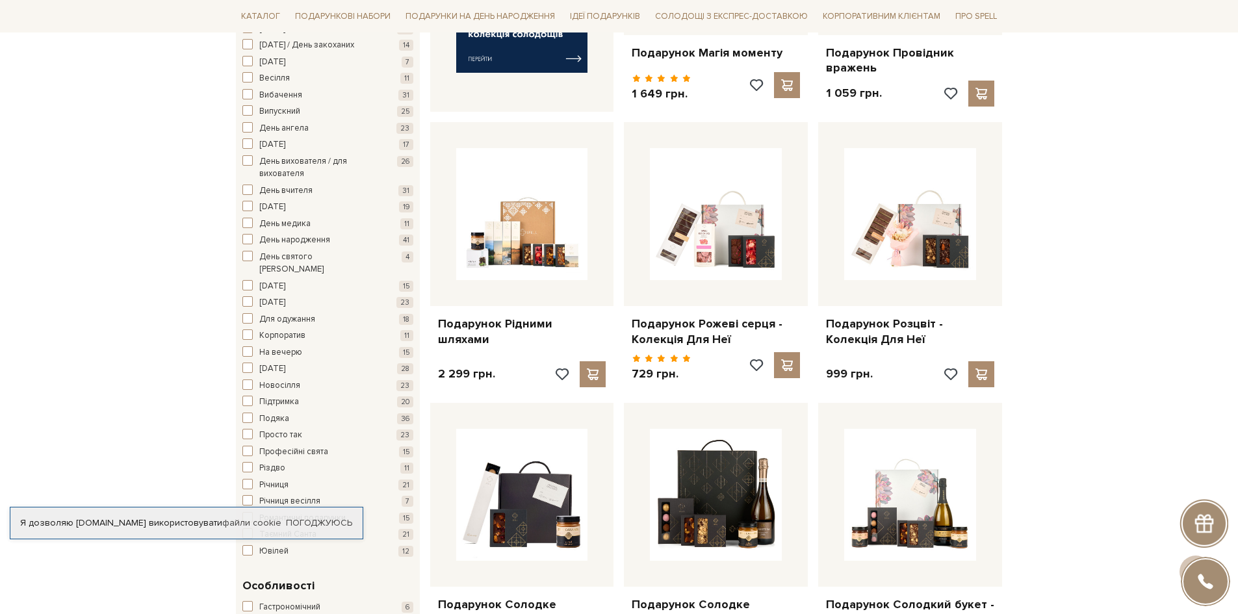
scroll to position [715, 0]
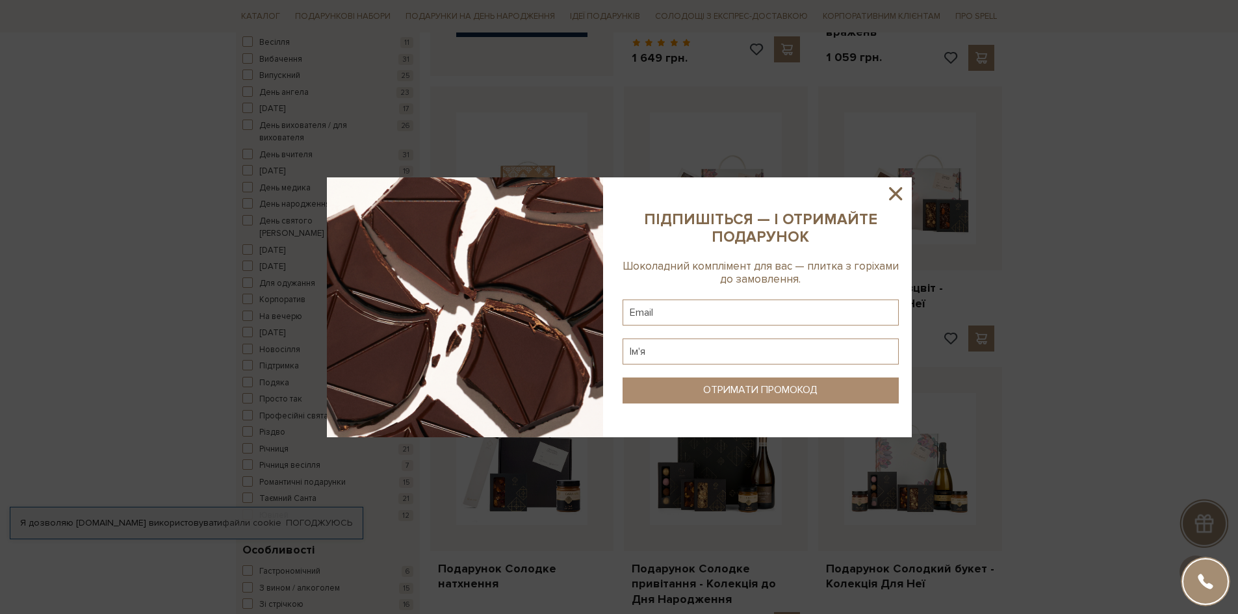
click at [896, 187] on icon at bounding box center [895, 194] width 22 height 22
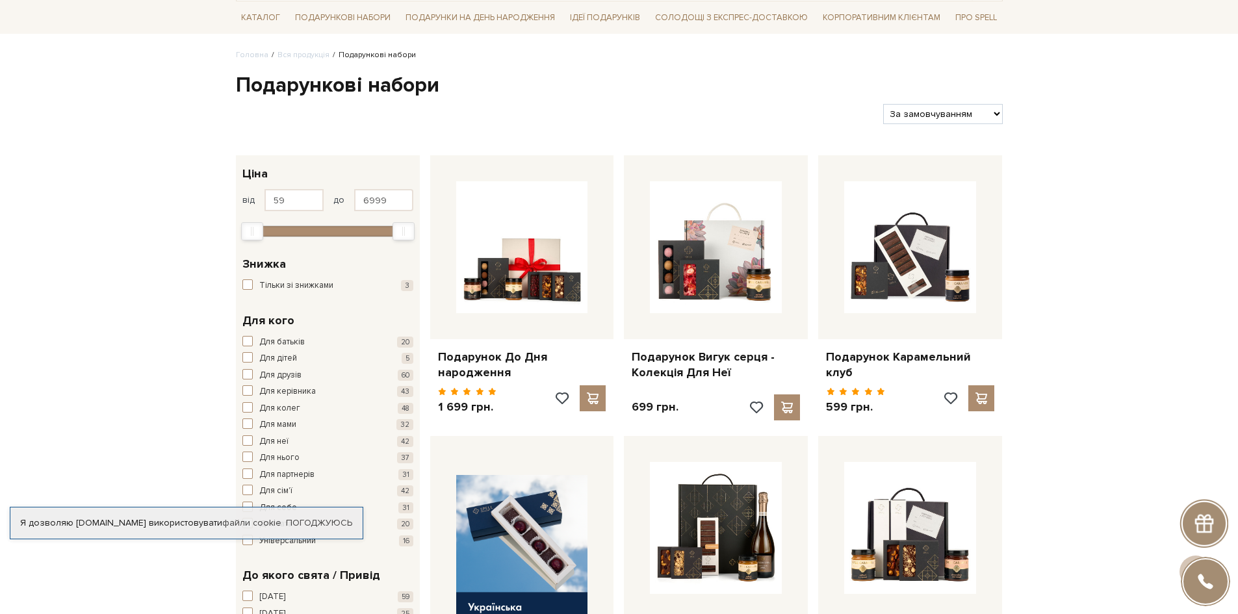
scroll to position [0, 0]
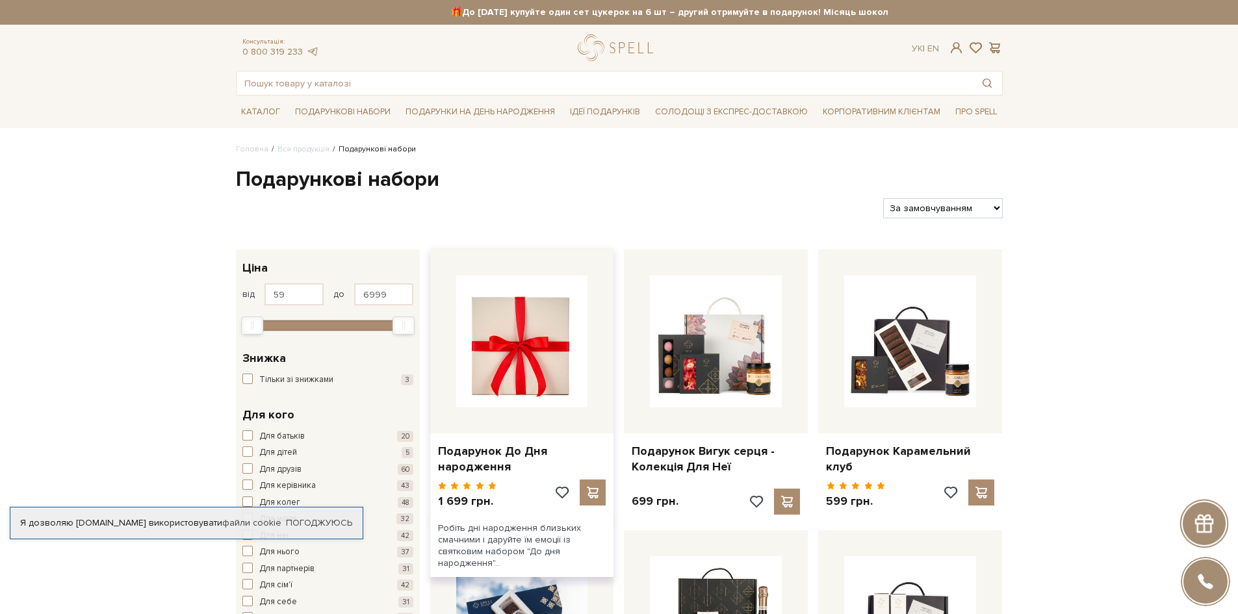
click at [532, 381] on img at bounding box center [522, 342] width 132 height 132
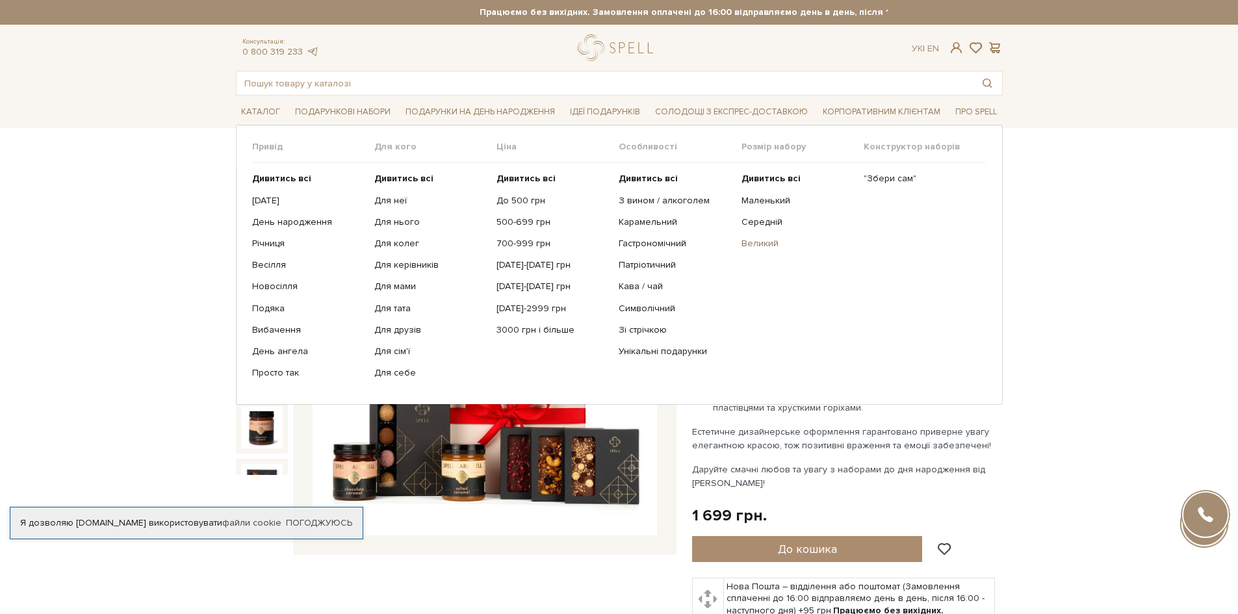
click at [767, 246] on link "Великий" at bounding box center [797, 244] width 112 height 12
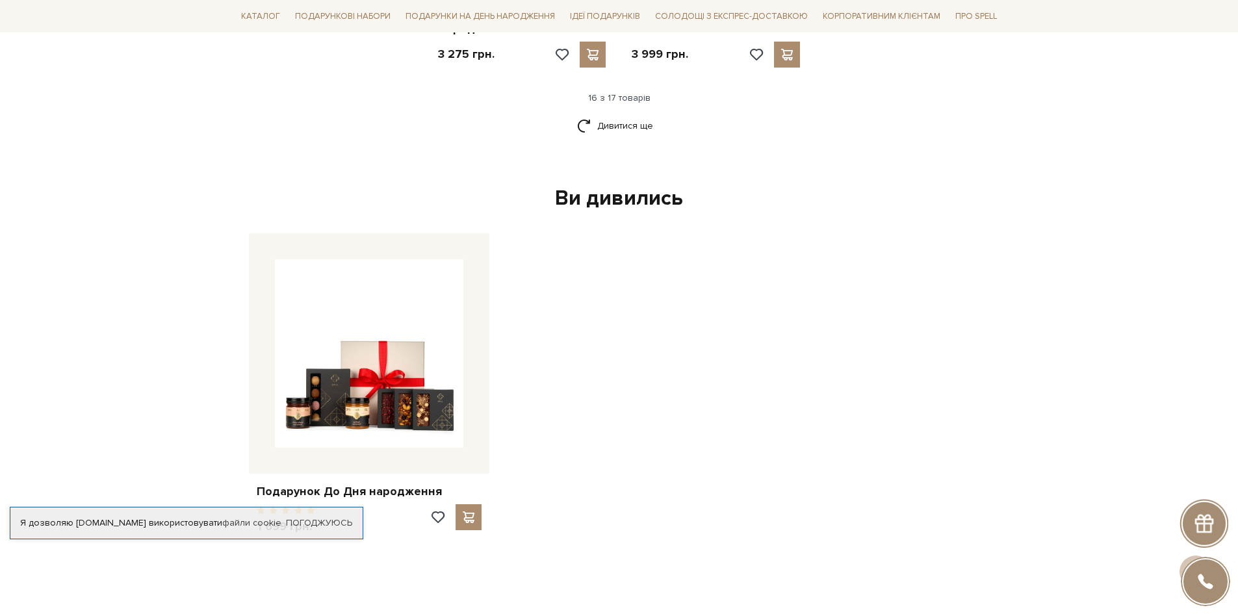
scroll to position [1885, 0]
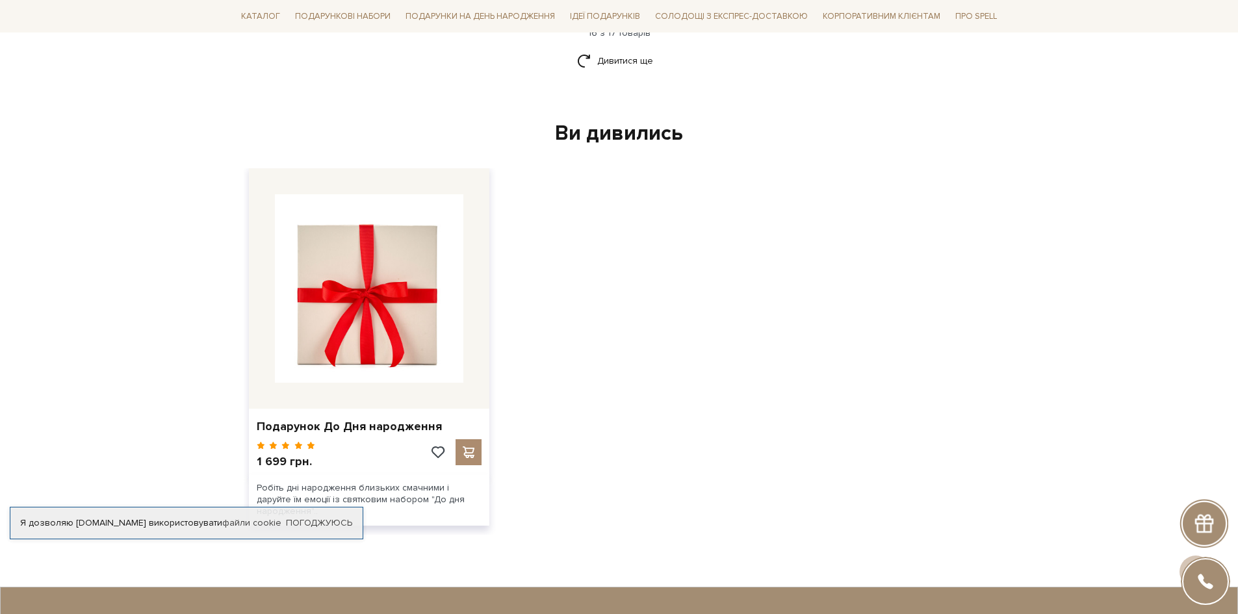
drag, startPoint x: 382, startPoint y: 315, endPoint x: 376, endPoint y: 324, distance: 11.2
click at [379, 328] on img at bounding box center [369, 288] width 188 height 188
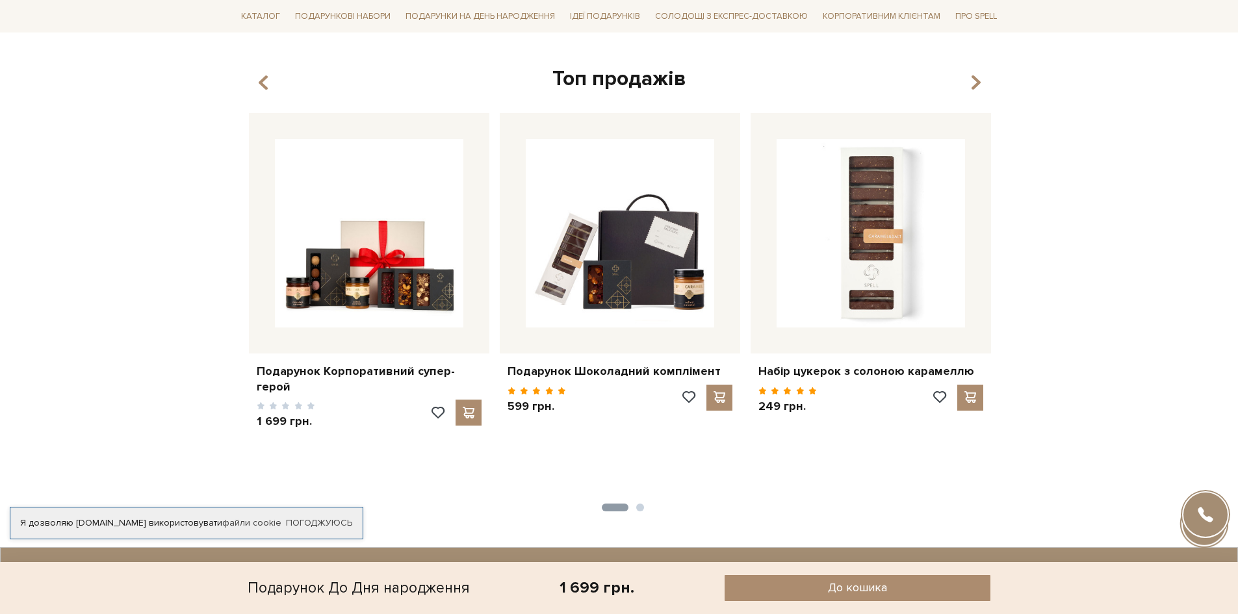
scroll to position [1495, 0]
